Goal: Transaction & Acquisition: Download file/media

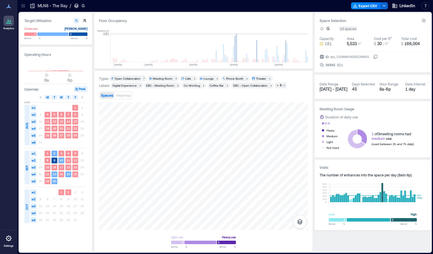
scroll to position [0, 235]
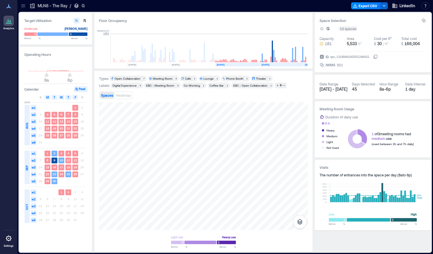
click at [43, 6] on p "MLN8 - The Ray" at bounding box center [53, 6] width 30 height 6
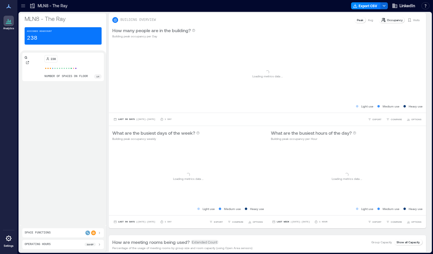
click at [25, 5] on icon at bounding box center [23, 6] width 6 height 6
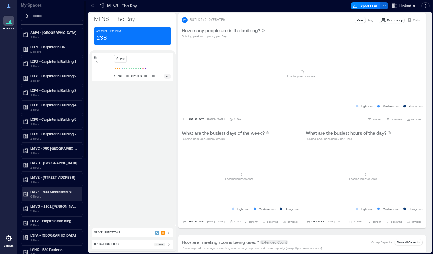
click at [50, 195] on p "6 Floors" at bounding box center [54, 196] width 49 height 5
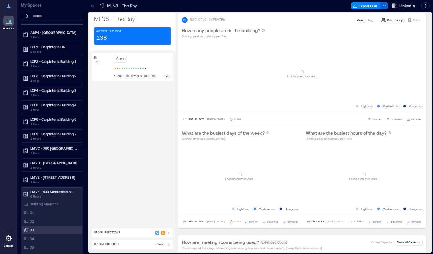
scroll to position [25, 0]
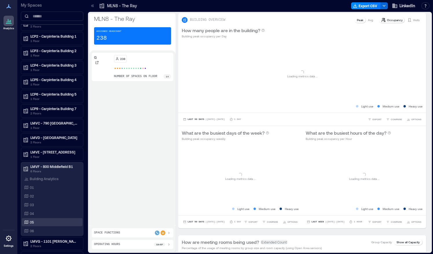
click at [36, 219] on div "05" at bounding box center [51, 222] width 56 height 6
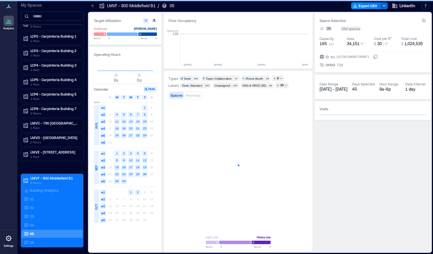
scroll to position [0, 1762]
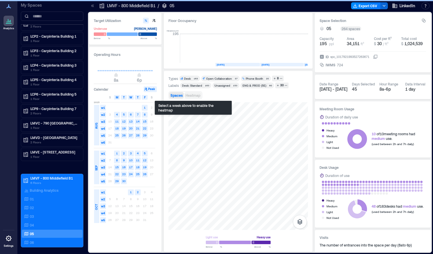
click at [193, 97] on span "Heatmap" at bounding box center [193, 95] width 15 height 4
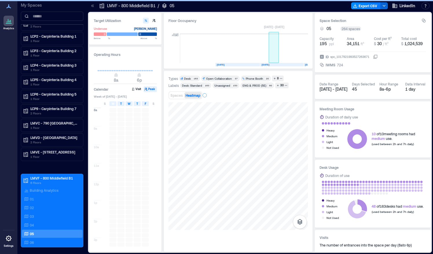
click at [276, 58] on rect at bounding box center [274, 48] width 10 height 29
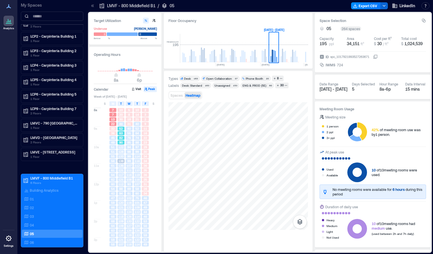
click at [121, 129] on span "52" at bounding box center [120, 129] width 3 height 4
click at [121, 150] on span "128" at bounding box center [120, 152] width 5 height 4
click at [122, 167] on span "136" at bounding box center [120, 166] width 5 height 4
click at [121, 185] on span "112" at bounding box center [120, 184] width 5 height 4
click at [121, 201] on span "120" at bounding box center [120, 203] width 5 height 4
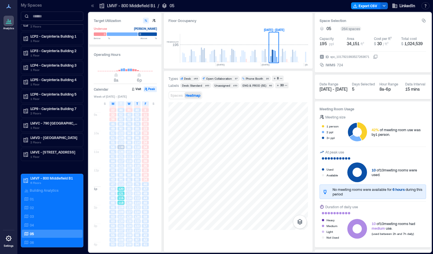
scroll to position [17, 0]
click at [121, 209] on span "109" at bounding box center [120, 209] width 5 height 4
click at [121, 213] on span "121" at bounding box center [120, 211] width 5 height 4
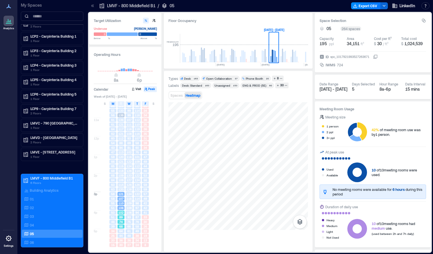
drag, startPoint x: 121, startPoint y: 214, endPoint x: 121, endPoint y: 220, distance: 6.4
click at [121, 220] on span "74" at bounding box center [120, 222] width 3 height 4
click at [123, 239] on div "36" at bounding box center [121, 240] width 7 height 4
click at [125, 222] on div "75" at bounding box center [129, 222] width 8 height 5
click at [123, 220] on div "74" at bounding box center [121, 222] width 7 height 4
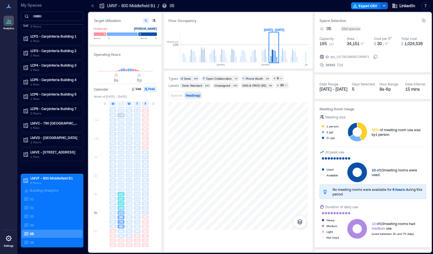
click at [123, 206] on div "106" at bounding box center [121, 208] width 8 height 5
click at [120, 180] on span "109" at bounding box center [120, 180] width 5 height 4
click at [120, 166] on span "115" at bounding box center [120, 166] width 5 height 4
click at [120, 147] on span "94" at bounding box center [120, 148] width 3 height 4
click at [121, 131] on span "117" at bounding box center [120, 129] width 5 height 4
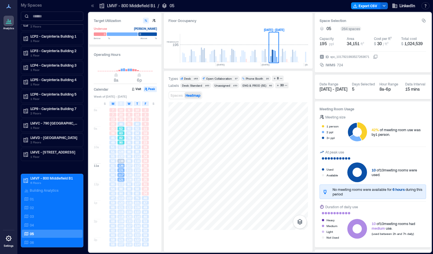
click at [122, 128] on span "52" at bounding box center [120, 129] width 3 height 4
click at [120, 159] on span "138" at bounding box center [120, 161] width 5 height 4
click at [120, 167] on span "136" at bounding box center [120, 166] width 5 height 4
click at [120, 185] on span "112" at bounding box center [120, 184] width 5 height 4
click at [121, 202] on span "120" at bounding box center [120, 203] width 5 height 4
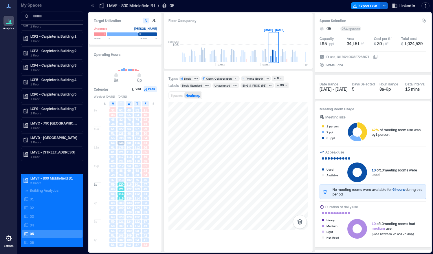
scroll to position [20, 0]
click at [121, 202] on span "109" at bounding box center [120, 201] width 5 height 4
drag, startPoint x: 121, startPoint y: 202, endPoint x: 121, endPoint y: 207, distance: 4.3
click at [121, 207] on span "107" at bounding box center [120, 207] width 5 height 4
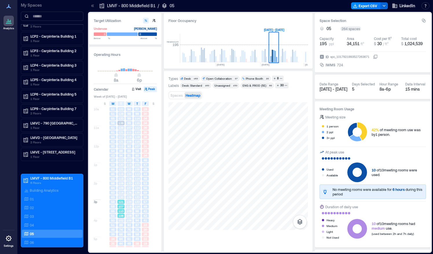
scroll to position [46, 0]
click at [121, 214] on span "102" at bounding box center [120, 213] width 5 height 4
click at [121, 225] on span "68" at bounding box center [120, 227] width 3 height 4
click at [121, 233] on span "64" at bounding box center [120, 231] width 3 height 4
click at [121, 223] on span "74" at bounding box center [120, 222] width 3 height 4
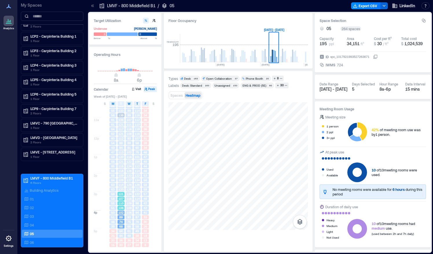
click at [120, 199] on span "107" at bounding box center [120, 199] width 5 height 4
click at [127, 201] on div "109" at bounding box center [129, 203] width 8 height 5
click at [138, 200] on span "114" at bounding box center [137, 199] width 5 height 4
click at [137, 183] on span "126" at bounding box center [137, 185] width 5 height 4
click at [138, 165] on span "112" at bounding box center [137, 166] width 5 height 4
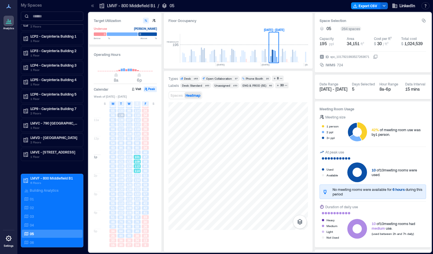
click at [138, 164] on div "112" at bounding box center [137, 166] width 8 height 5
click at [181, 96] on span "Spaces" at bounding box center [177, 95] width 12 height 4
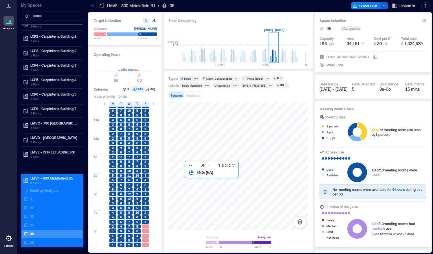
click at [193, 182] on div at bounding box center [239, 166] width 140 height 128
click at [200, 183] on div at bounding box center [239, 166] width 140 height 128
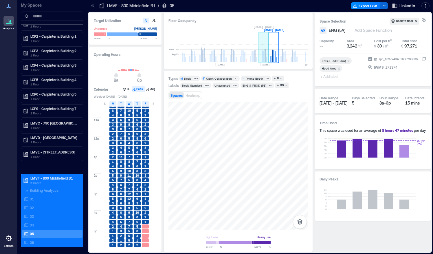
click at [264, 56] on rect at bounding box center [263, 57] width 1 height 12
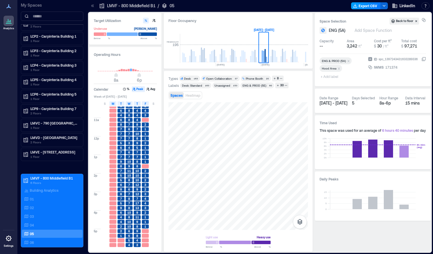
click at [373, 8] on button "Export CSV" at bounding box center [366, 5] width 30 height 7
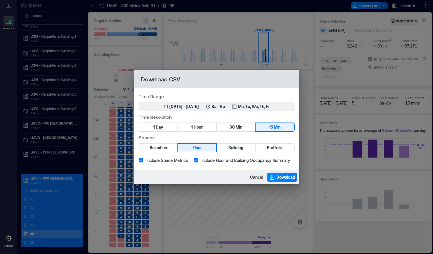
drag, startPoint x: 256, startPoint y: 176, endPoint x: 224, endPoint y: 176, distance: 31.9
click at [224, 176] on div "Cancel Download" at bounding box center [216, 177] width 165 height 14
click at [258, 182] on button "Cancel" at bounding box center [257, 177] width 17 height 9
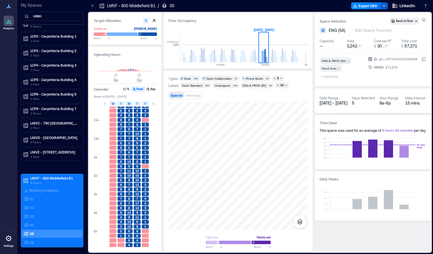
click at [382, 6] on icon "button" at bounding box center [384, 5] width 5 height 5
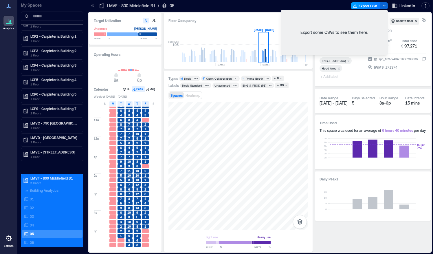
click at [365, 7] on button "Export CSV" at bounding box center [366, 5] width 30 height 7
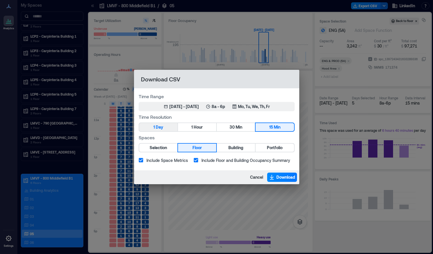
click at [167, 129] on button "1 Day" at bounding box center [158, 127] width 38 height 8
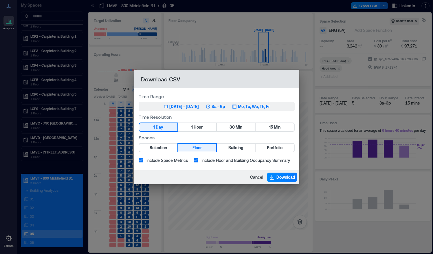
click at [210, 105] on div "Sep 1, 2025 - [DATE] 8a - 6p Mo, Tu, We, Th, Fr" at bounding box center [217, 107] width 106 height 6
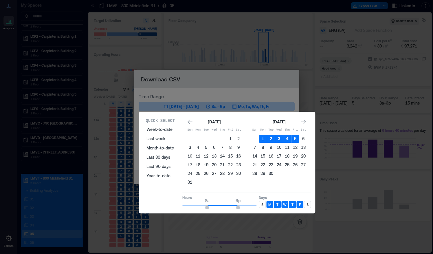
click at [282, 137] on button "3" at bounding box center [279, 139] width 8 height 8
click at [278, 185] on div "[DATE] Sun Mon Tue Wed Thu Fri Sat 1 2 3 4 5 6 7 8 9 10 11 12 13 14 15 16 17 18…" at bounding box center [279, 152] width 57 height 68
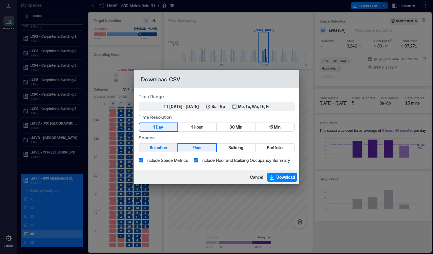
click at [163, 149] on span "Selection" at bounding box center [158, 147] width 17 height 7
click at [282, 176] on span "Download" at bounding box center [286, 177] width 19 height 6
